Goal: Complete application form: Complete application form

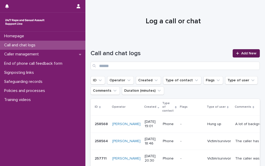
click at [242, 53] on span "Add New" at bounding box center [249, 54] width 15 height 4
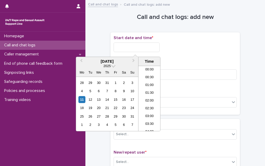
click at [127, 45] on input "text" at bounding box center [137, 47] width 46 height 10
click at [150, 89] on li "19:00" at bounding box center [150, 91] width 22 height 8
type input "**********"
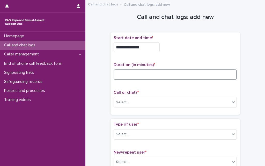
click at [157, 72] on input at bounding box center [175, 74] width 123 height 10
type input "**"
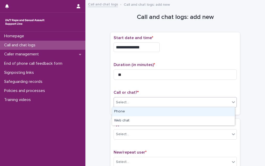
click at [137, 101] on div "Select..." at bounding box center [172, 102] width 116 height 9
click at [134, 110] on div "Phone" at bounding box center [173, 111] width 123 height 9
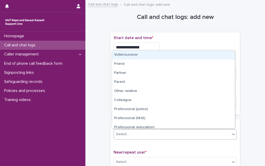
click at [130, 132] on div "Select..." at bounding box center [172, 134] width 116 height 9
click at [149, 55] on div "Victim/survivor" at bounding box center [173, 55] width 123 height 9
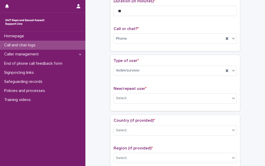
scroll to position [83, 0]
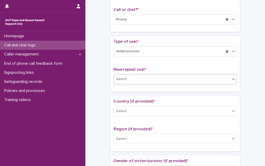
click at [127, 81] on div "Select..." at bounding box center [172, 79] width 116 height 9
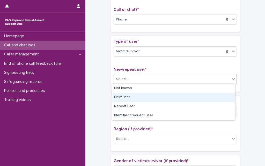
click at [129, 98] on div "New user" at bounding box center [173, 97] width 123 height 9
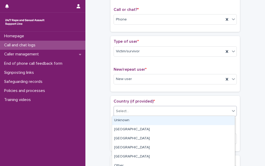
click at [128, 112] on div "Select..." at bounding box center [172, 111] width 116 height 9
click at [128, 120] on div "Unknown" at bounding box center [173, 120] width 123 height 9
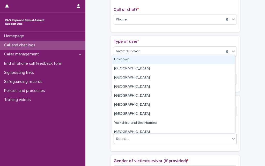
click at [129, 136] on div "Select..." at bounding box center [172, 139] width 116 height 9
click at [130, 62] on div "Unknown" at bounding box center [173, 59] width 123 height 9
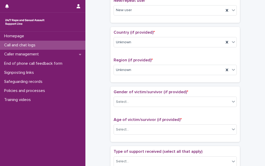
scroll to position [166, 0]
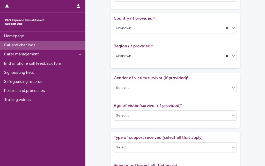
click at [130, 93] on div "Gender of victim/survivor (if provided) * Select..." at bounding box center [175, 87] width 123 height 22
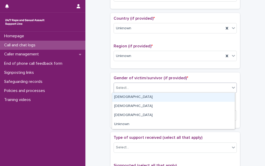
click at [130, 90] on div "Select..." at bounding box center [172, 88] width 116 height 9
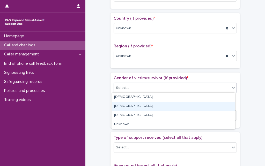
click at [127, 106] on div "[DEMOGRAPHIC_DATA]" at bounding box center [173, 106] width 123 height 9
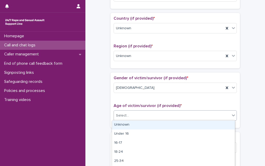
click at [127, 117] on div "Select..." at bounding box center [172, 115] width 116 height 9
click at [127, 123] on div "Unknown" at bounding box center [173, 125] width 123 height 9
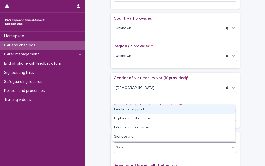
click at [129, 146] on div "Select..." at bounding box center [172, 147] width 116 height 9
click at [126, 109] on div "Emotional support" at bounding box center [173, 109] width 123 height 9
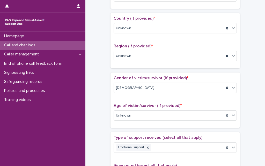
click at [97, 141] on div "**********" at bounding box center [175, 102] width 169 height 530
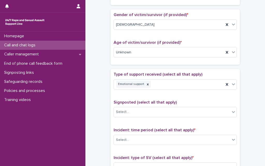
scroll to position [270, 0]
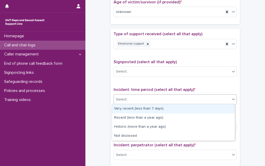
click at [135, 97] on div "Select..." at bounding box center [172, 99] width 116 height 9
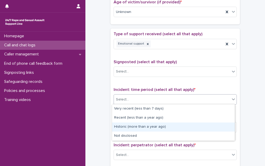
click at [130, 126] on div "Historic (more than a year ago)" at bounding box center [173, 127] width 123 height 9
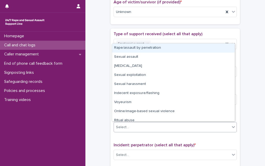
click at [126, 129] on div "Select..." at bounding box center [122, 127] width 13 height 5
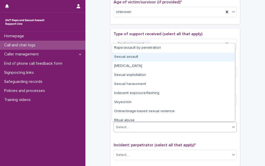
click at [134, 59] on div "Sexual assault" at bounding box center [173, 57] width 123 height 9
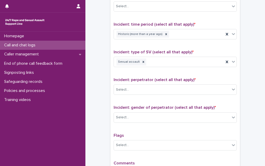
scroll to position [342, 0]
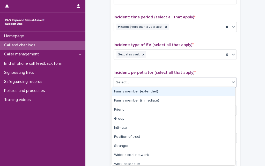
click at [141, 82] on div "Select..." at bounding box center [172, 82] width 116 height 9
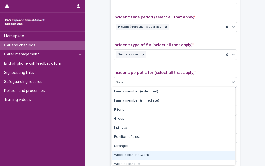
click at [133, 154] on div "Wider social network" at bounding box center [173, 155] width 123 height 9
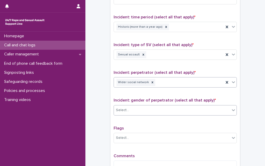
click at [133, 113] on div "Select..." at bounding box center [172, 110] width 116 height 9
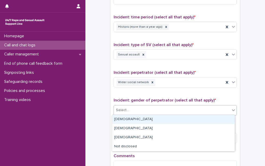
click at [131, 119] on div "[DEMOGRAPHIC_DATA]" at bounding box center [173, 119] width 123 height 9
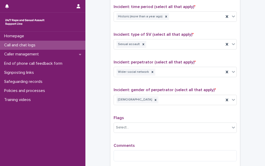
scroll to position [373, 0]
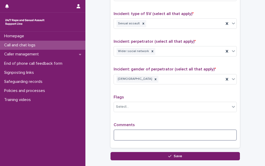
click at [127, 130] on textarea at bounding box center [175, 135] width 123 height 11
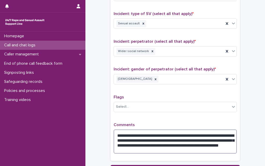
type textarea "**********"
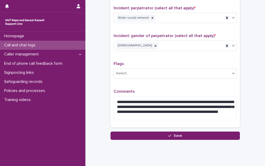
scroll to position [420, 0]
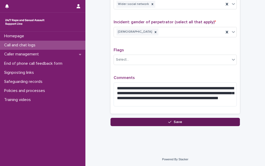
click at [141, 123] on button "Save" at bounding box center [176, 122] width 130 height 8
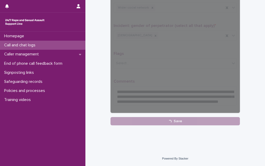
scroll to position [416, 0]
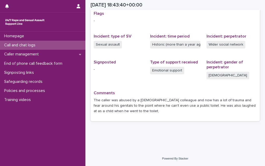
scroll to position [110, 0]
click at [33, 44] on p "Call and chat logs" at bounding box center [21, 45] width 38 height 5
